Goal: Navigation & Orientation: Find specific page/section

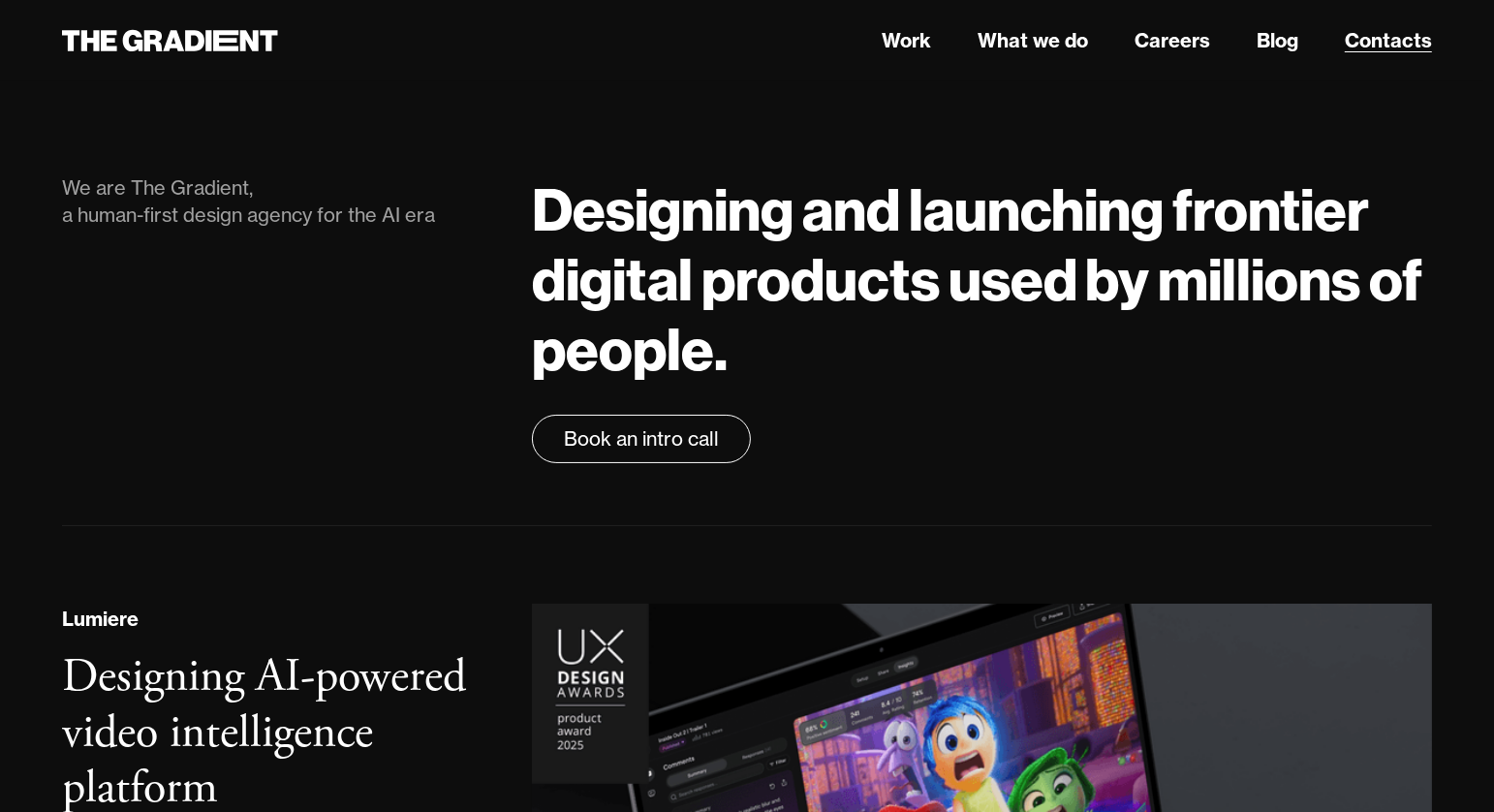
click at [1380, 27] on link "Contacts" at bounding box center [1388, 41] width 87 height 29
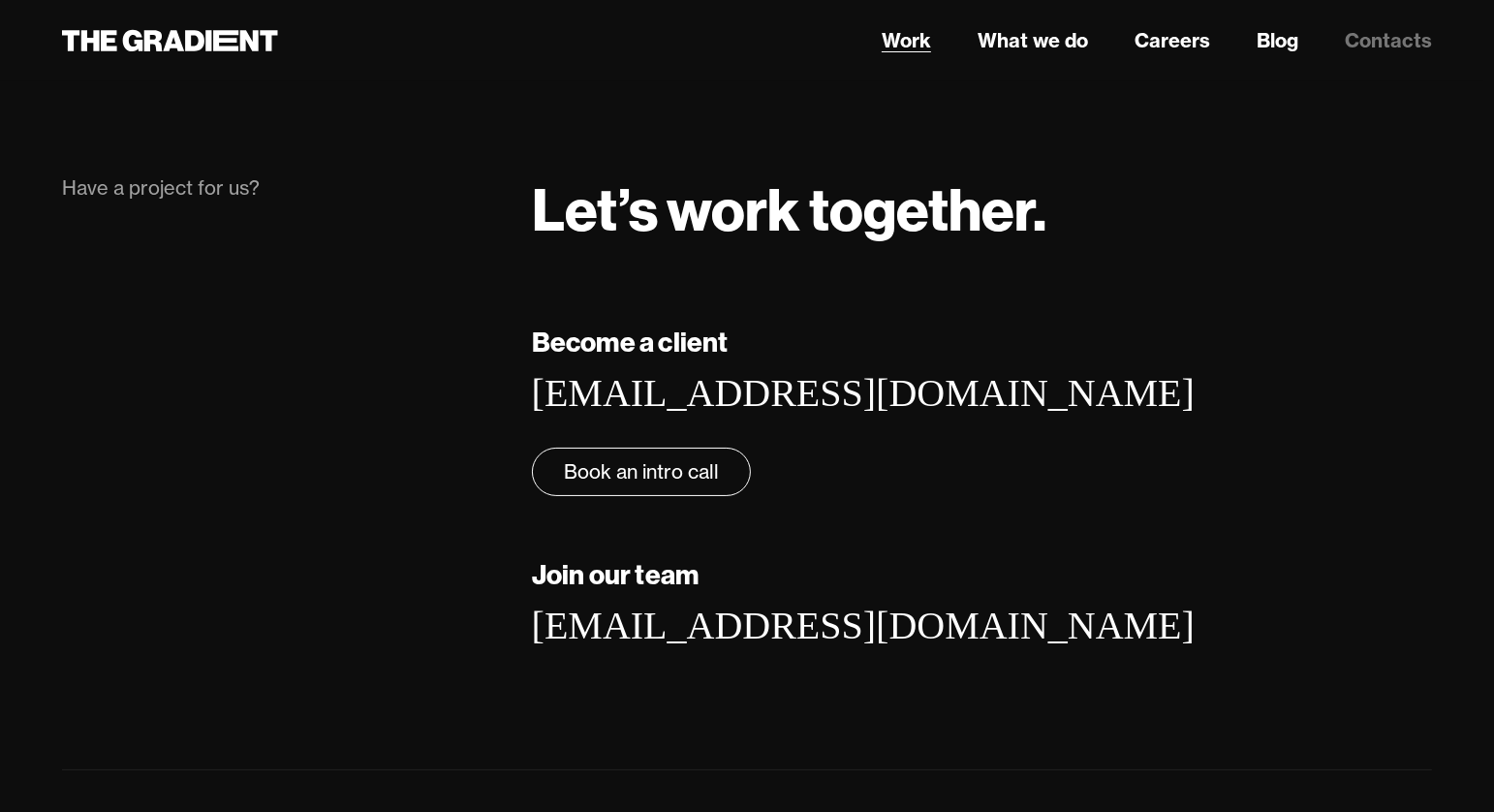
click at [899, 42] on link "Work" at bounding box center [906, 41] width 49 height 29
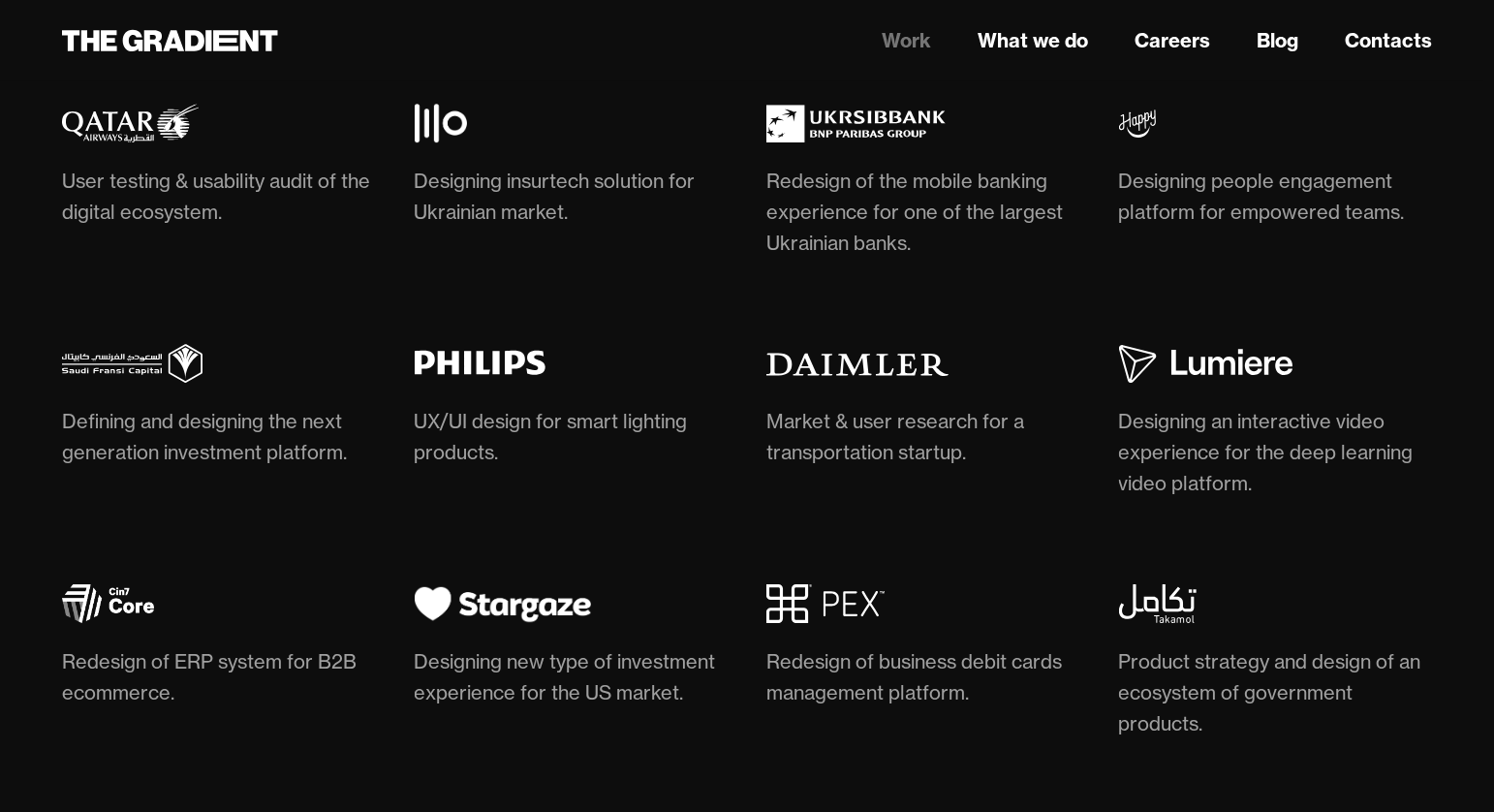
scroll to position [5852, 0]
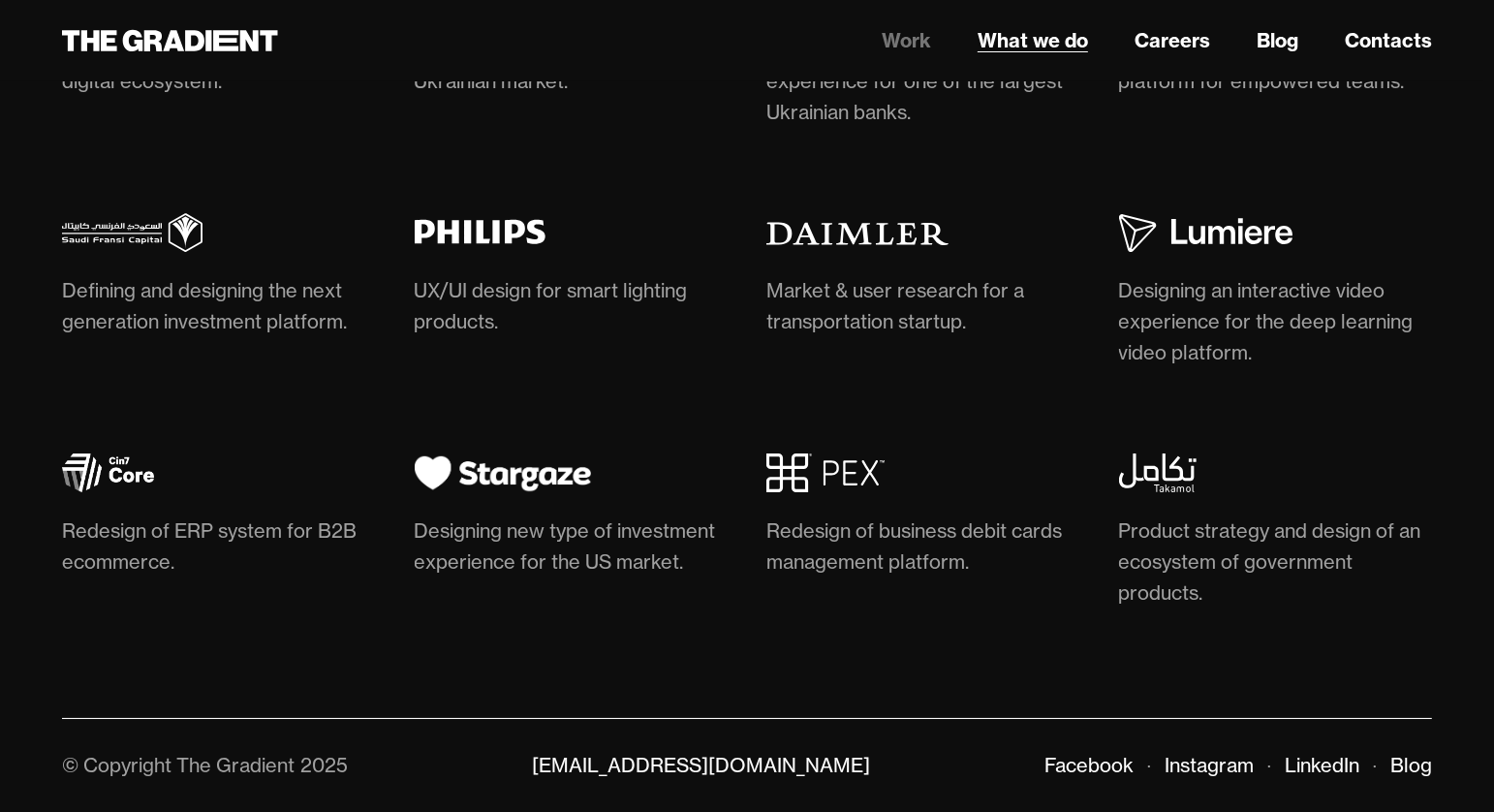
click at [1044, 39] on link "What we do" at bounding box center [1032, 41] width 111 height 29
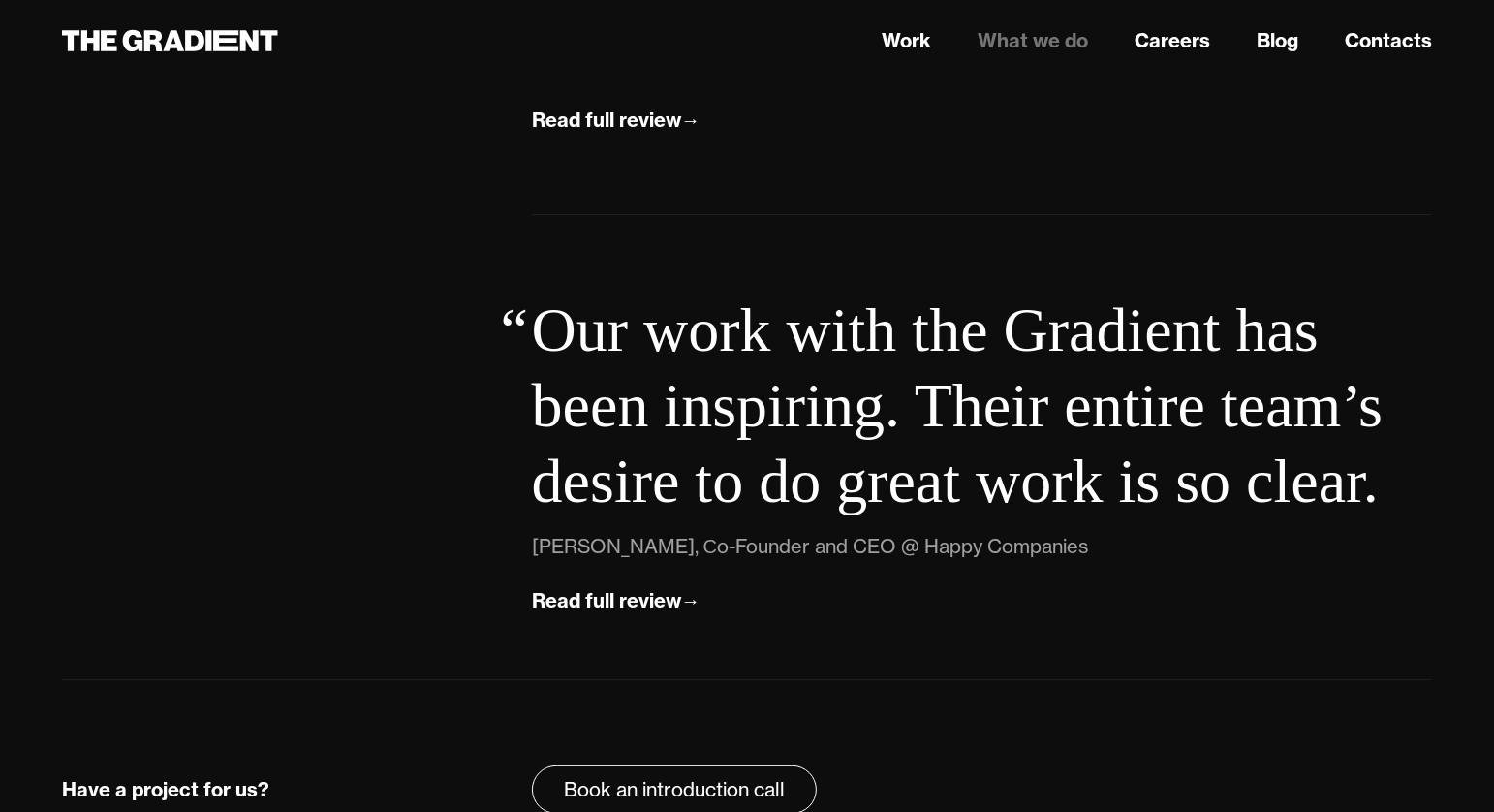
scroll to position [6977, 0]
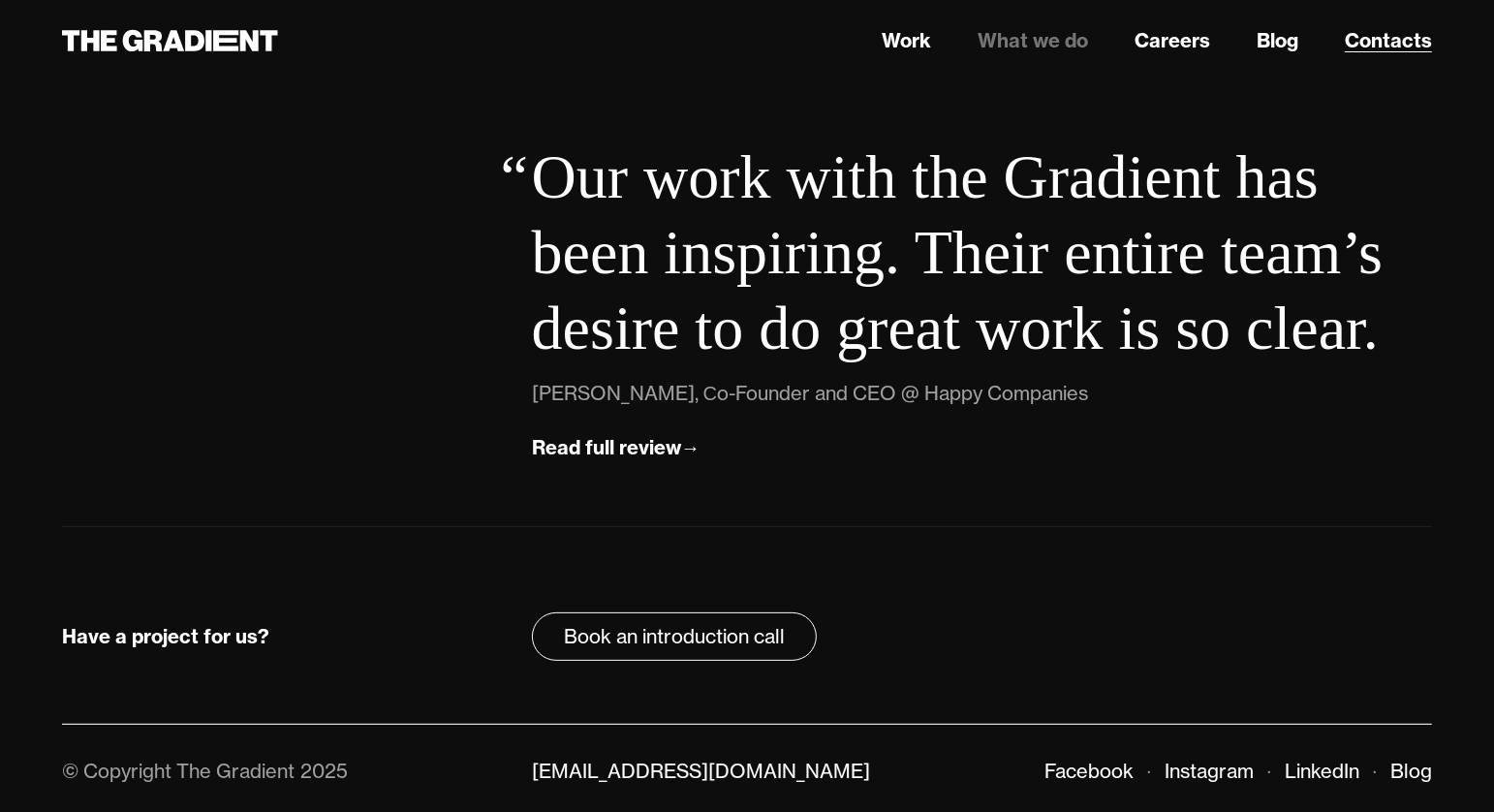
click at [1381, 47] on link "Contacts" at bounding box center [1388, 41] width 87 height 29
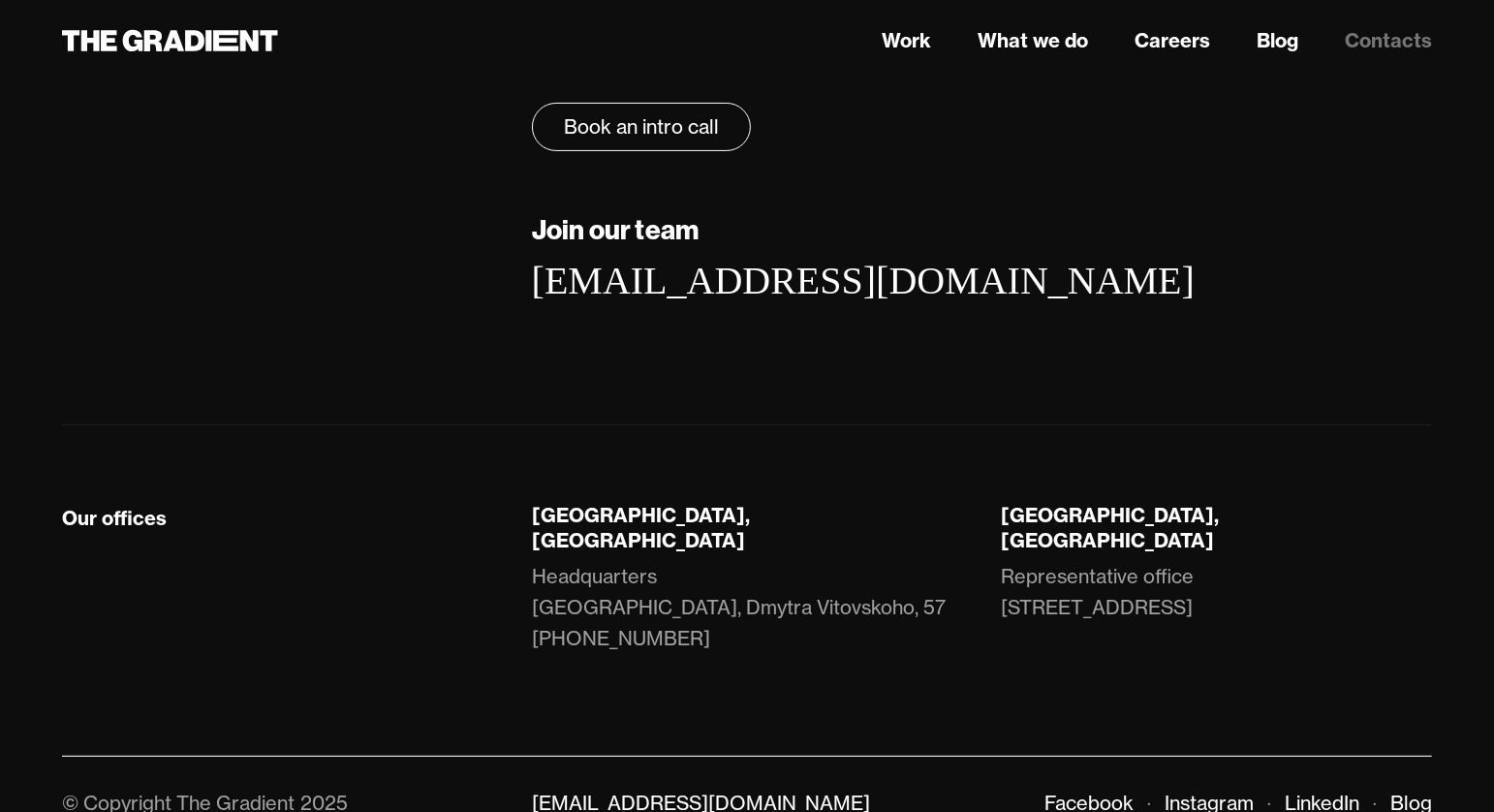
scroll to position [355, 0]
